Goal: Information Seeking & Learning: Learn about a topic

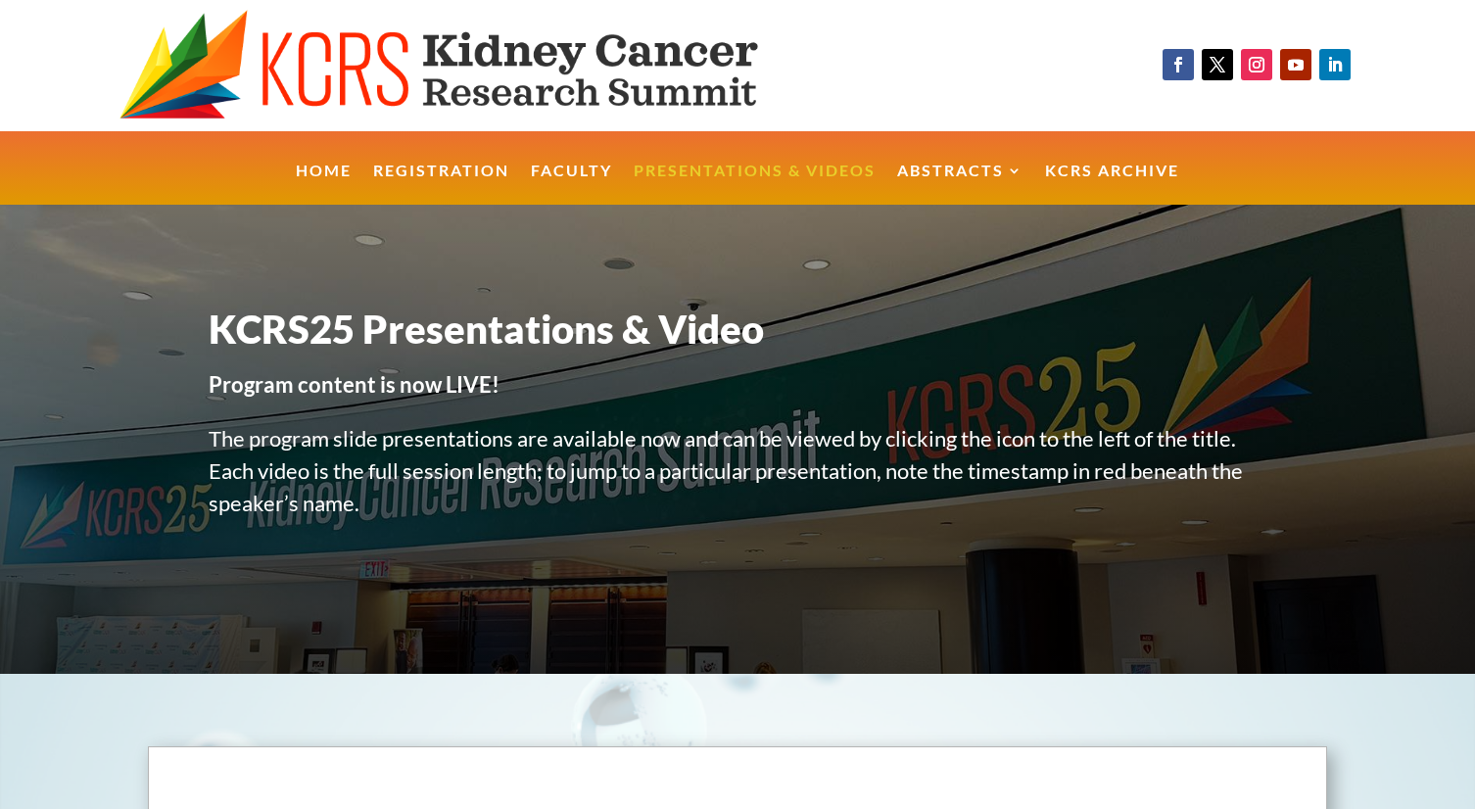
click at [796, 174] on link "Presentations & Videos" at bounding box center [755, 185] width 242 height 42
click at [778, 165] on link "Presentations & Videos" at bounding box center [755, 185] width 242 height 42
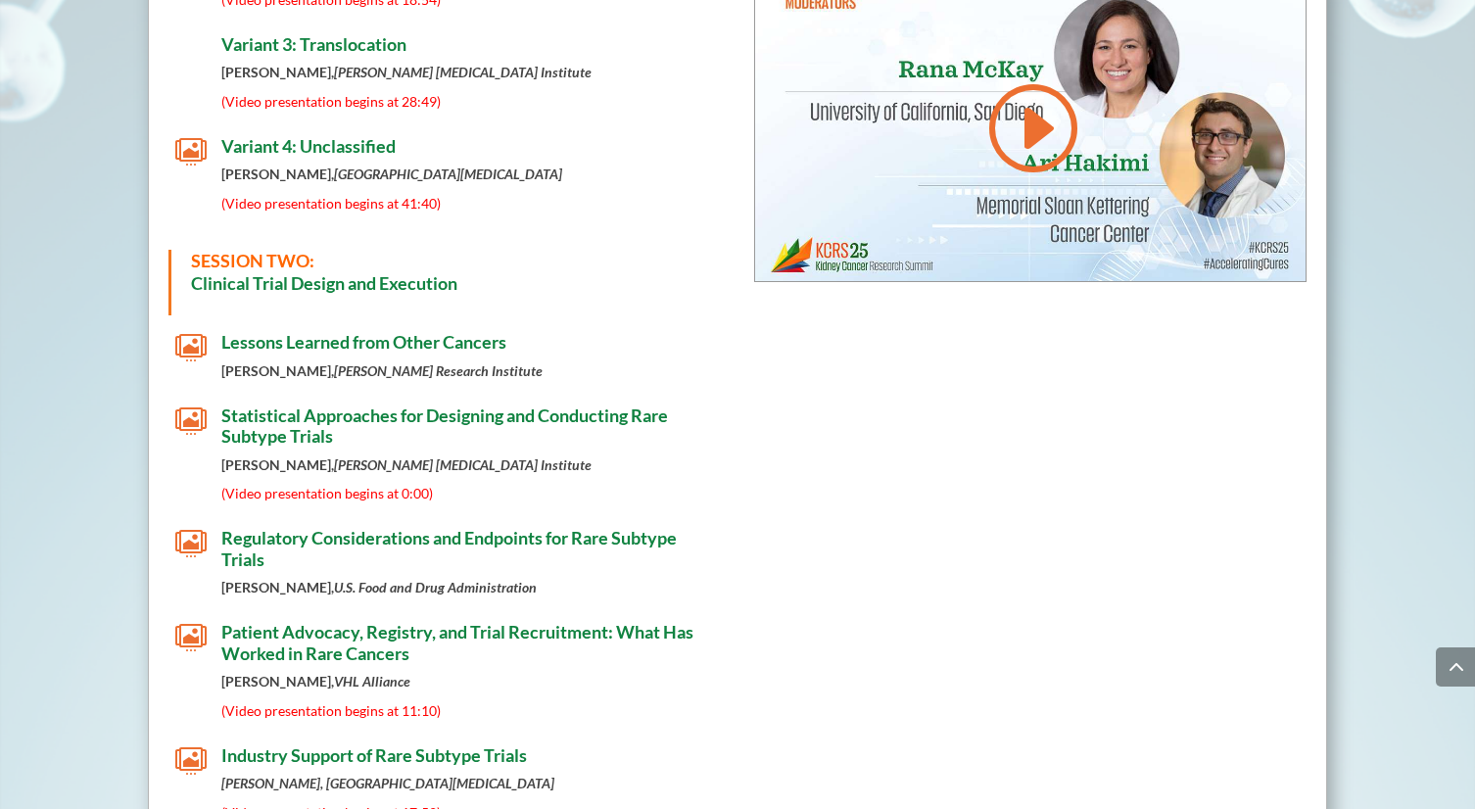
scroll to position [1359, 0]
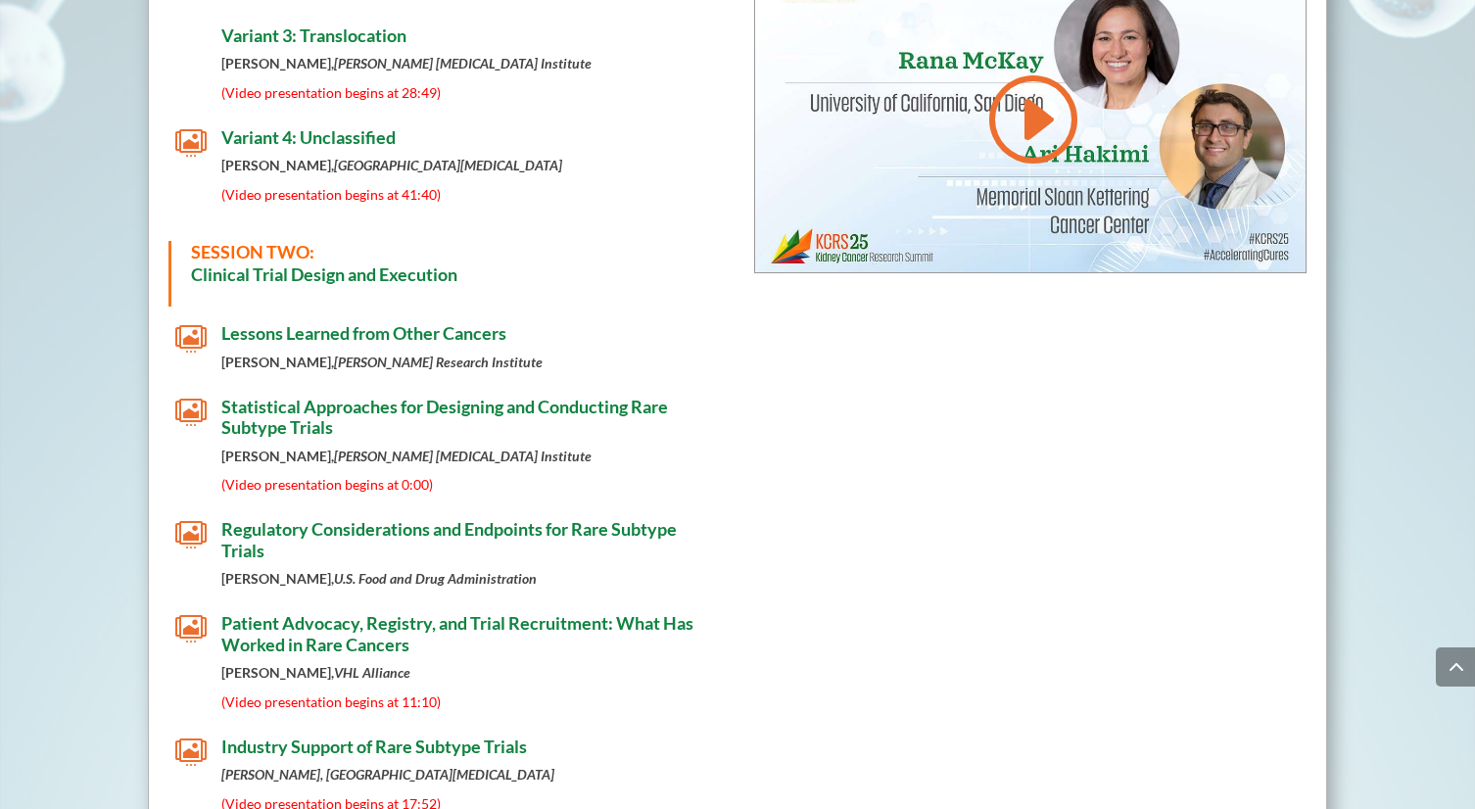
click at [399, 322] on span "Lessons Learned from Other Cancers" at bounding box center [363, 333] width 285 height 22
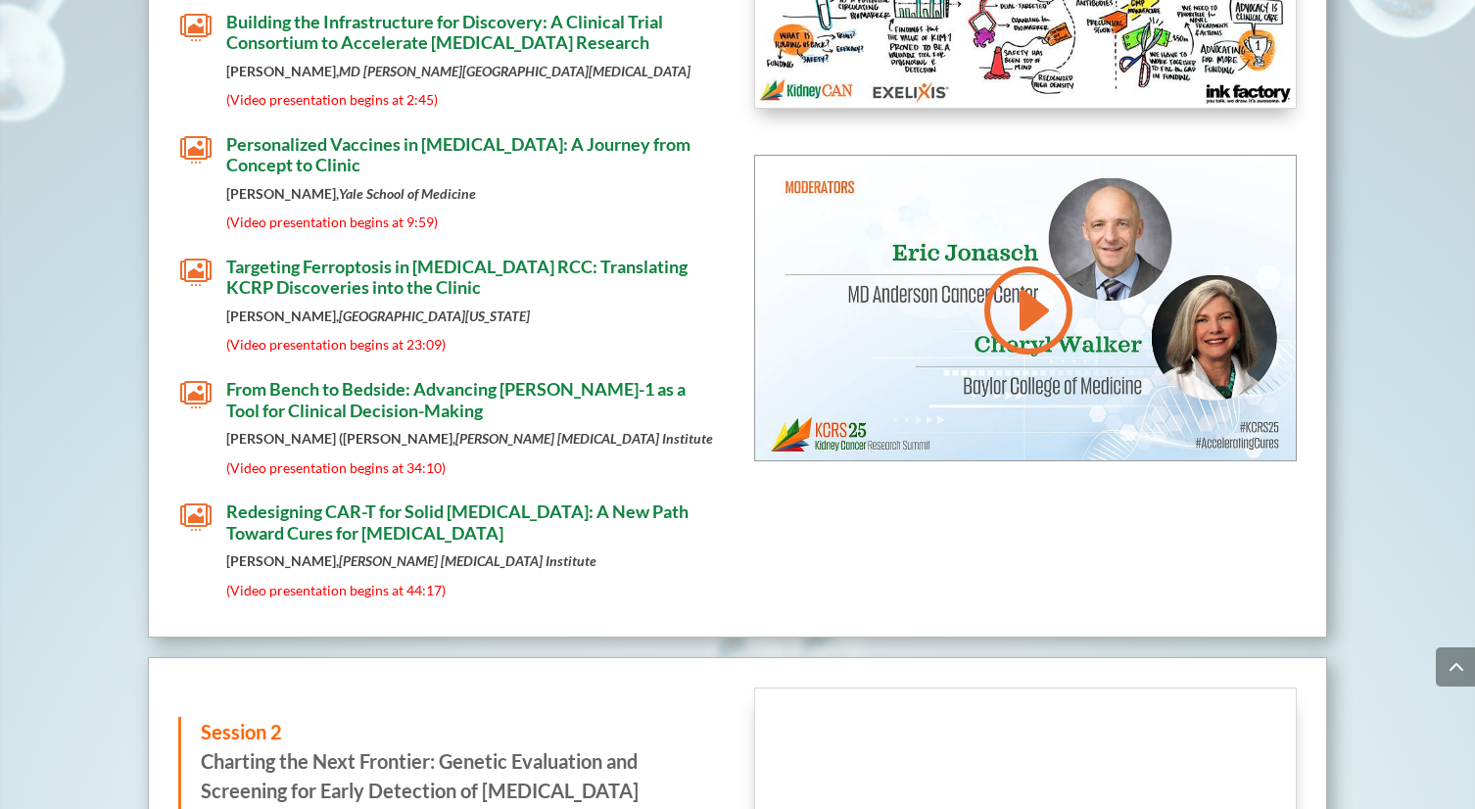
scroll to position [3318, 0]
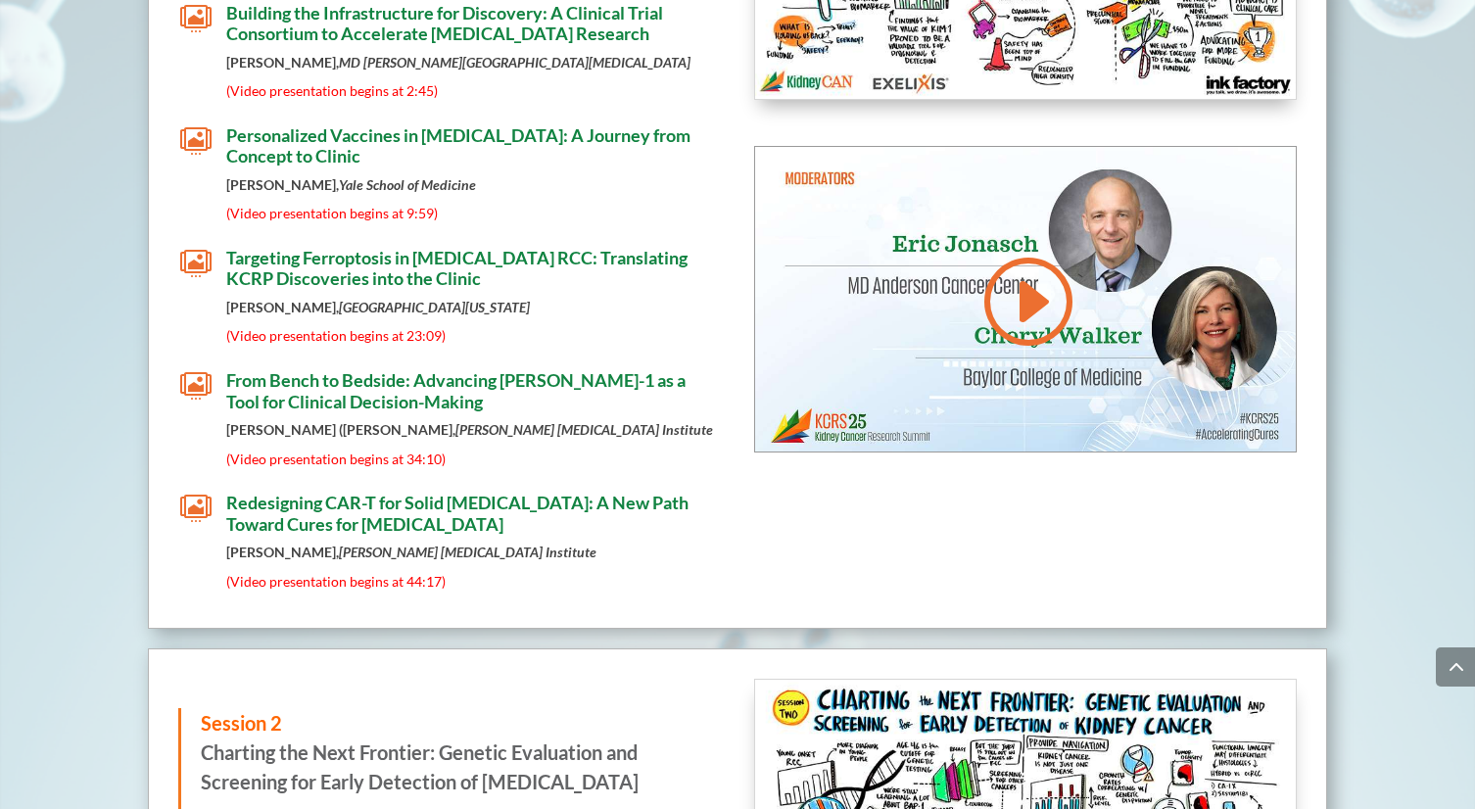
click at [358, 329] on div "Session 1 From Federal Funding to Patient Impact: Kidney Cancer Research That D…" at bounding box center [449, 167] width 543 height 861
click at [338, 369] on span "From Bench to Bedside: Advancing [PERSON_NAME]-1 as a Tool for Clinical Decisio…" at bounding box center [455, 390] width 459 height 43
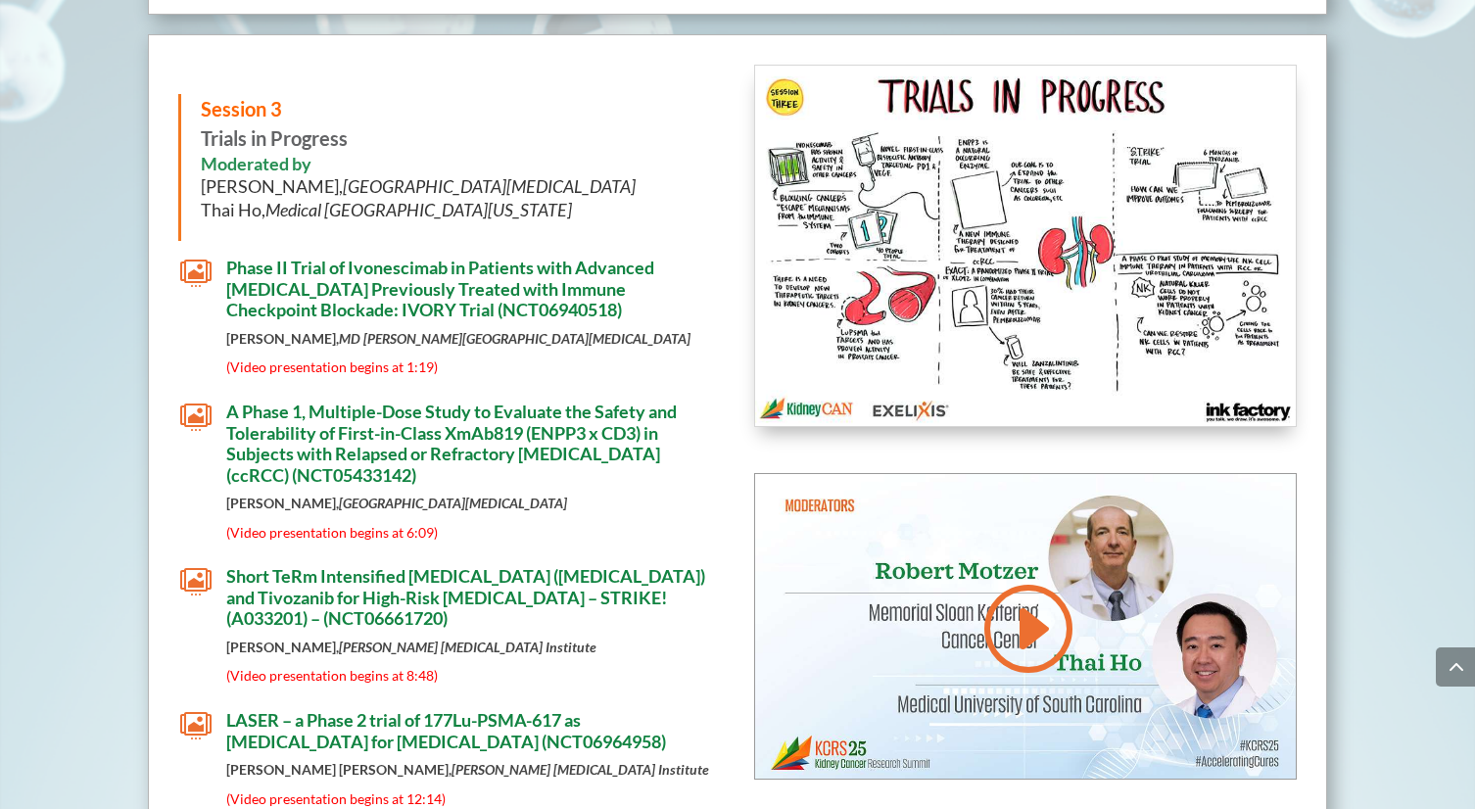
scroll to position [4728, 0]
click at [502, 409] on span "A Phase 1, Multiple-Dose Study to Evaluate the Safety and Tolerability of First…" at bounding box center [451, 442] width 451 height 85
